Goal: Check status: Check status

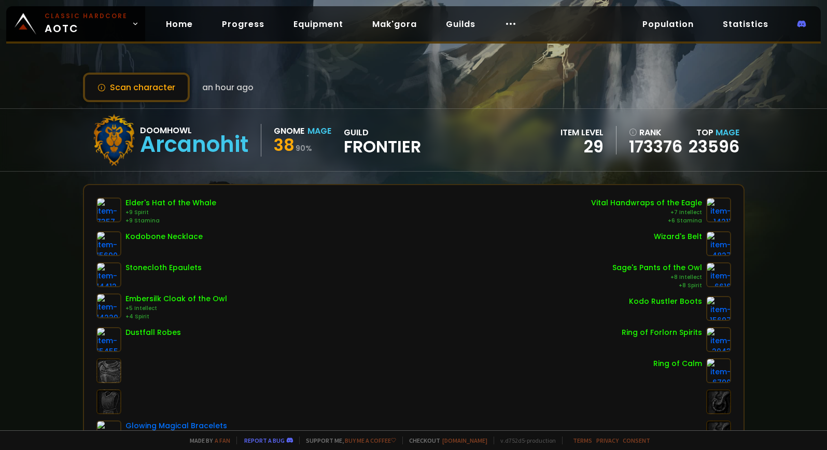
click at [163, 81] on button "Scan character" at bounding box center [136, 88] width 107 height 30
click at [100, 74] on button "Scan character" at bounding box center [136, 88] width 107 height 30
